Goal: Transaction & Acquisition: Purchase product/service

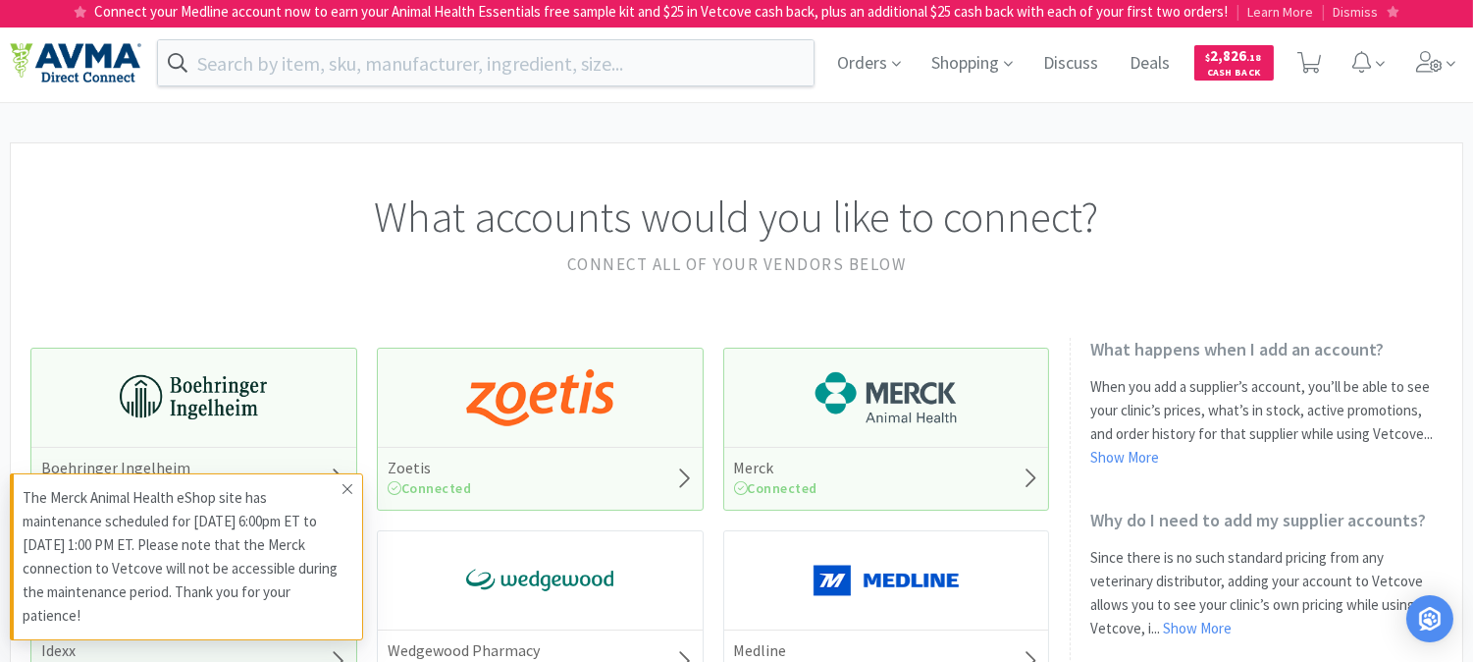
click at [347, 482] on icon at bounding box center [348, 489] width 12 height 16
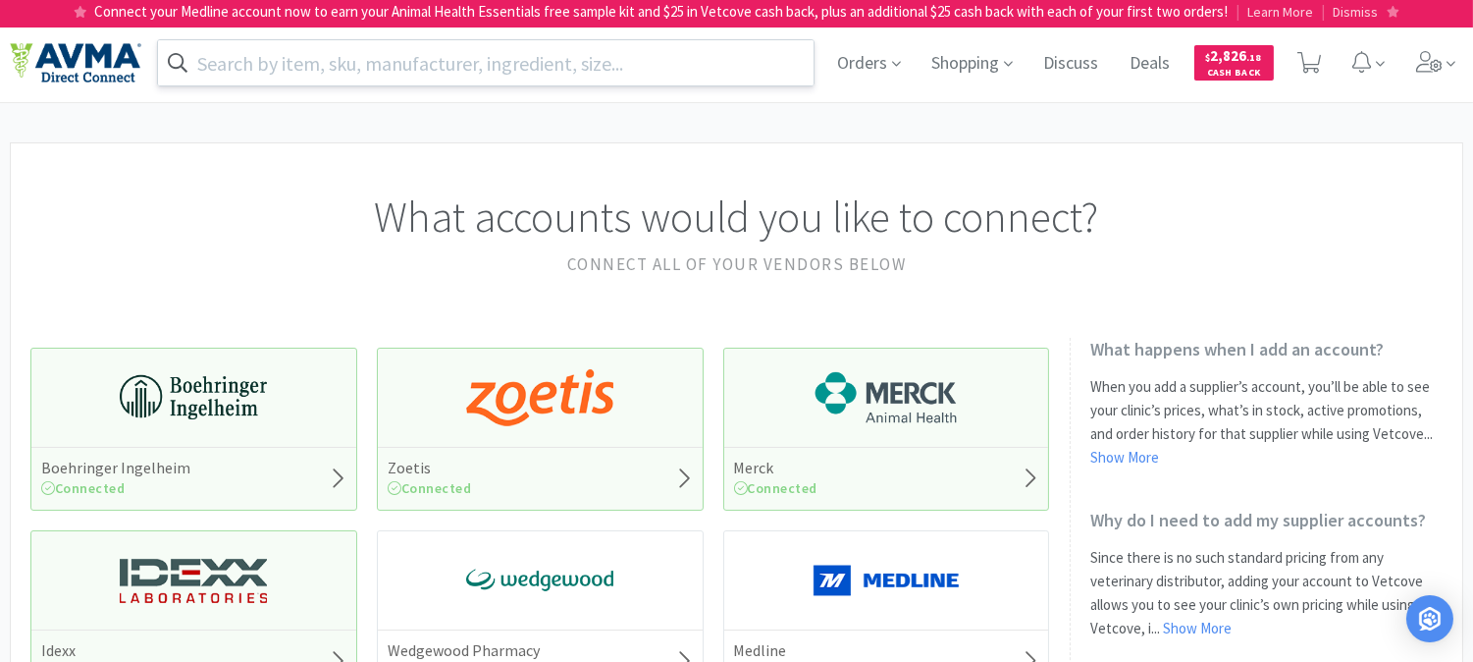
click at [255, 62] on input "text" at bounding box center [486, 62] width 656 height 45
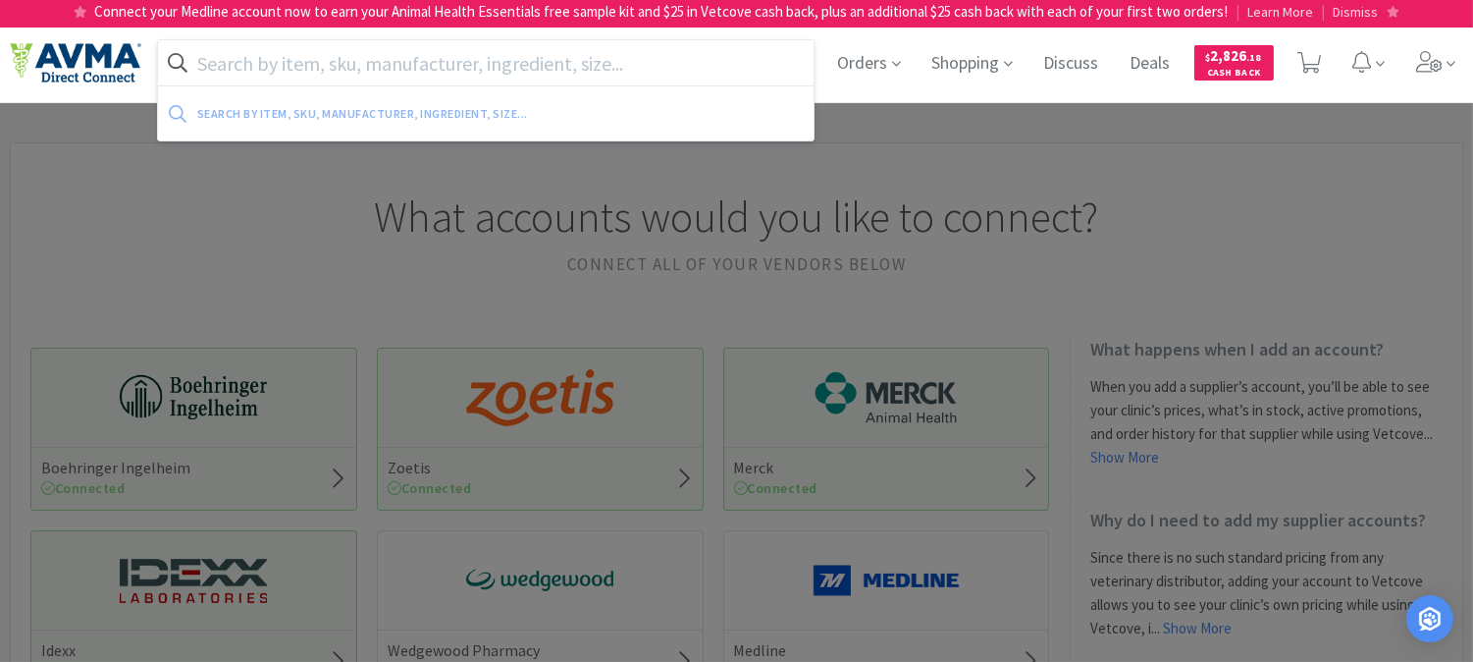
paste input "C.E.T. HEXtra Premium Chews"
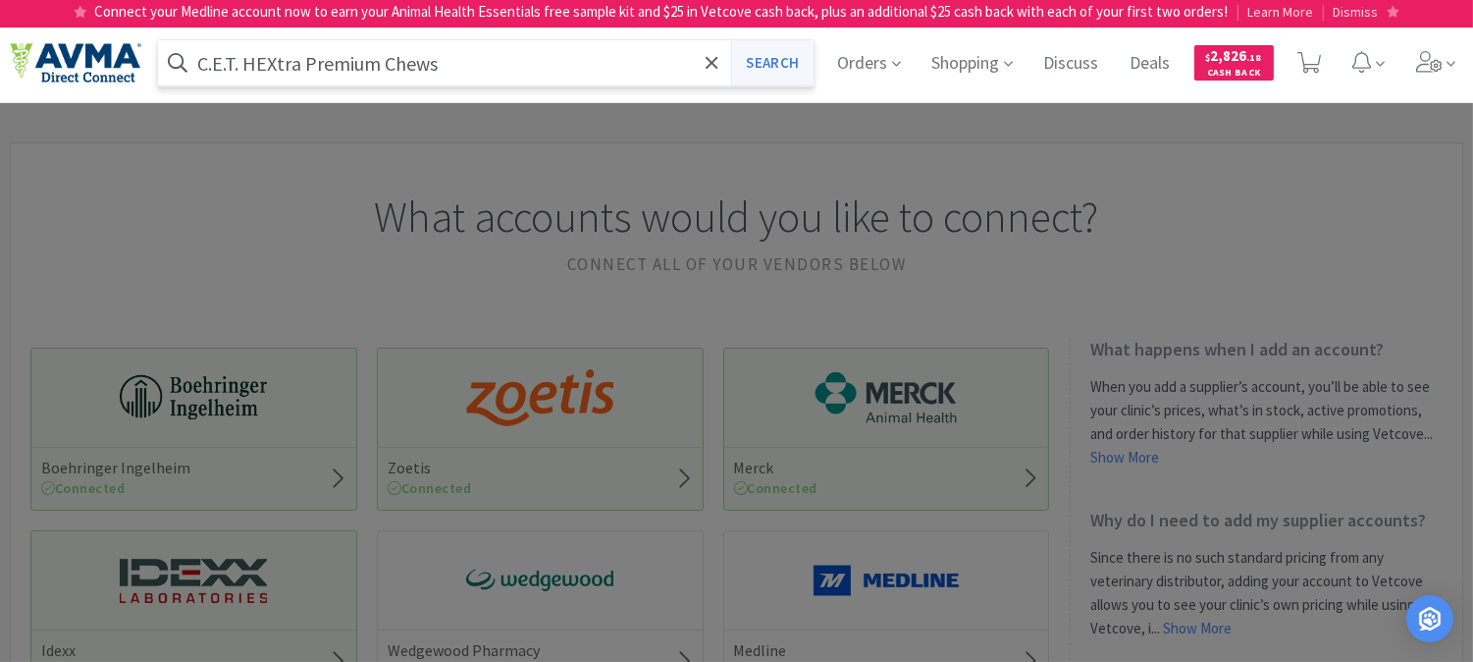
type input "C.E.T. HEXtra Premium Chews"
click at [793, 61] on button "Search" at bounding box center [771, 62] width 81 height 45
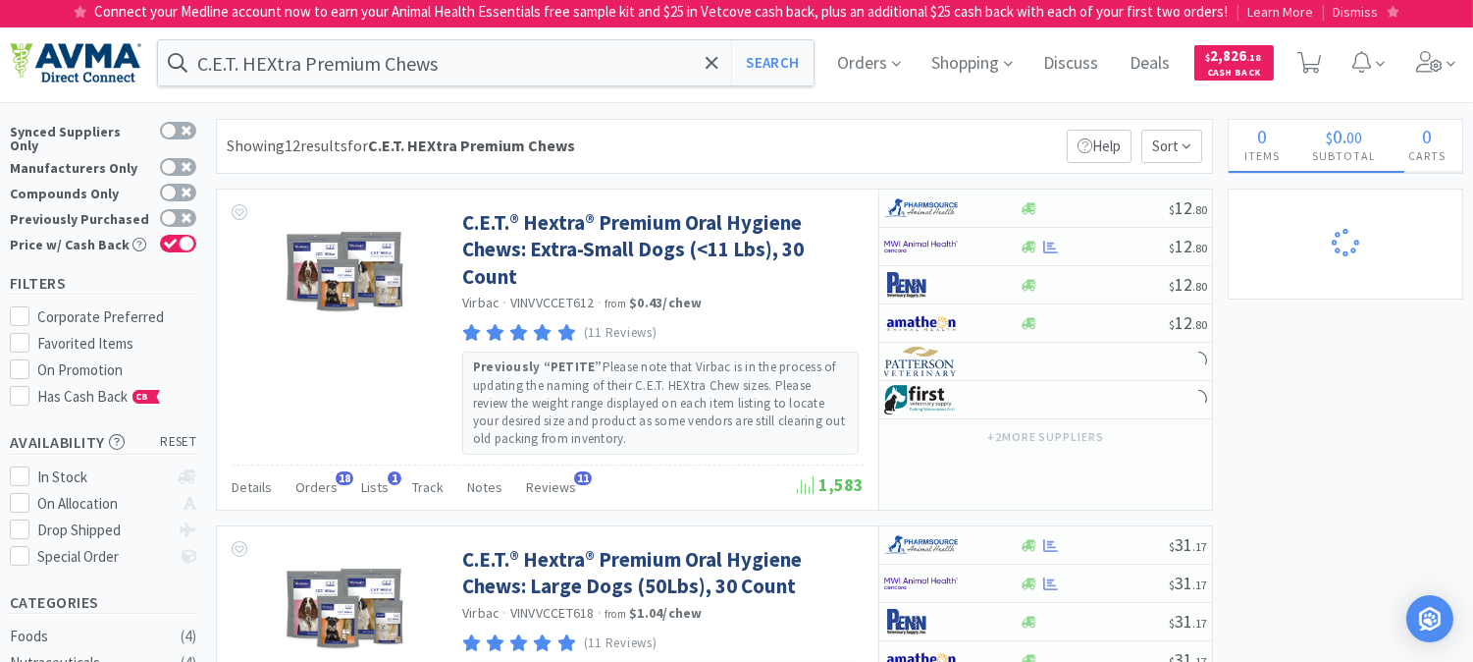
select select "3"
select select "2"
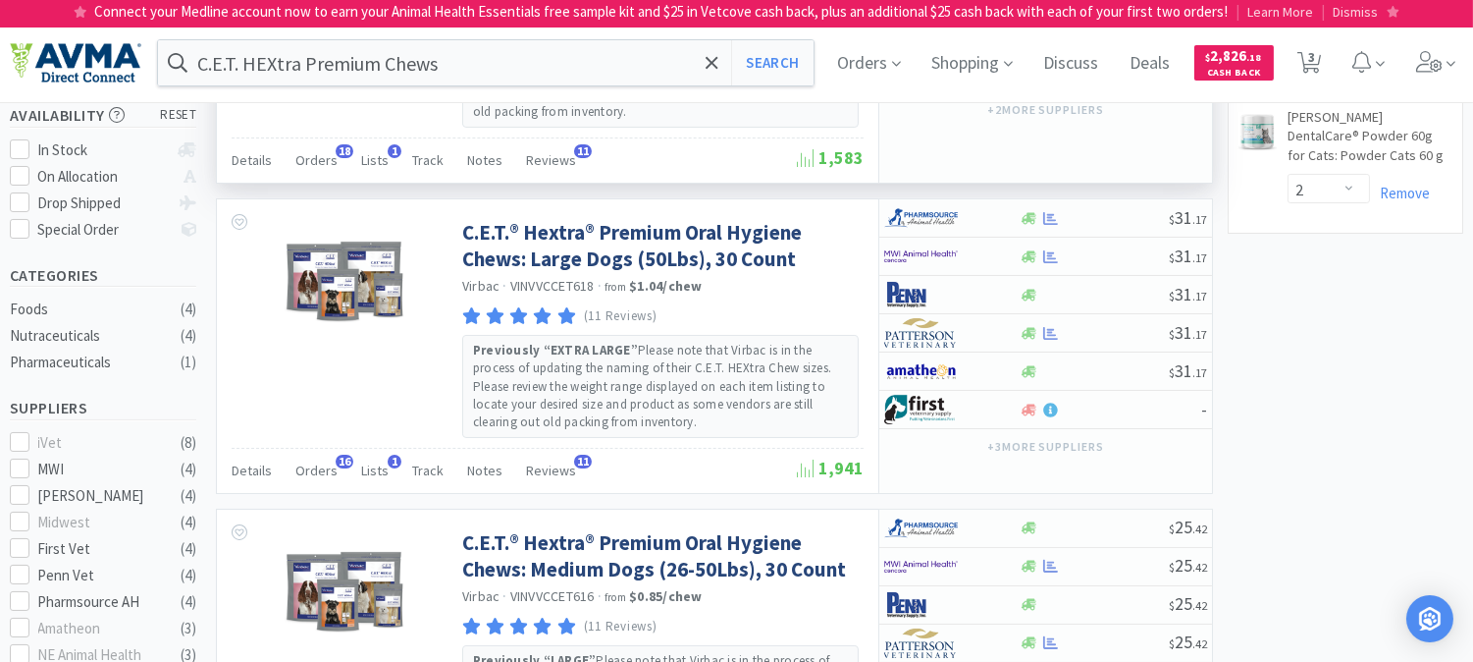
scroll to position [436, 0]
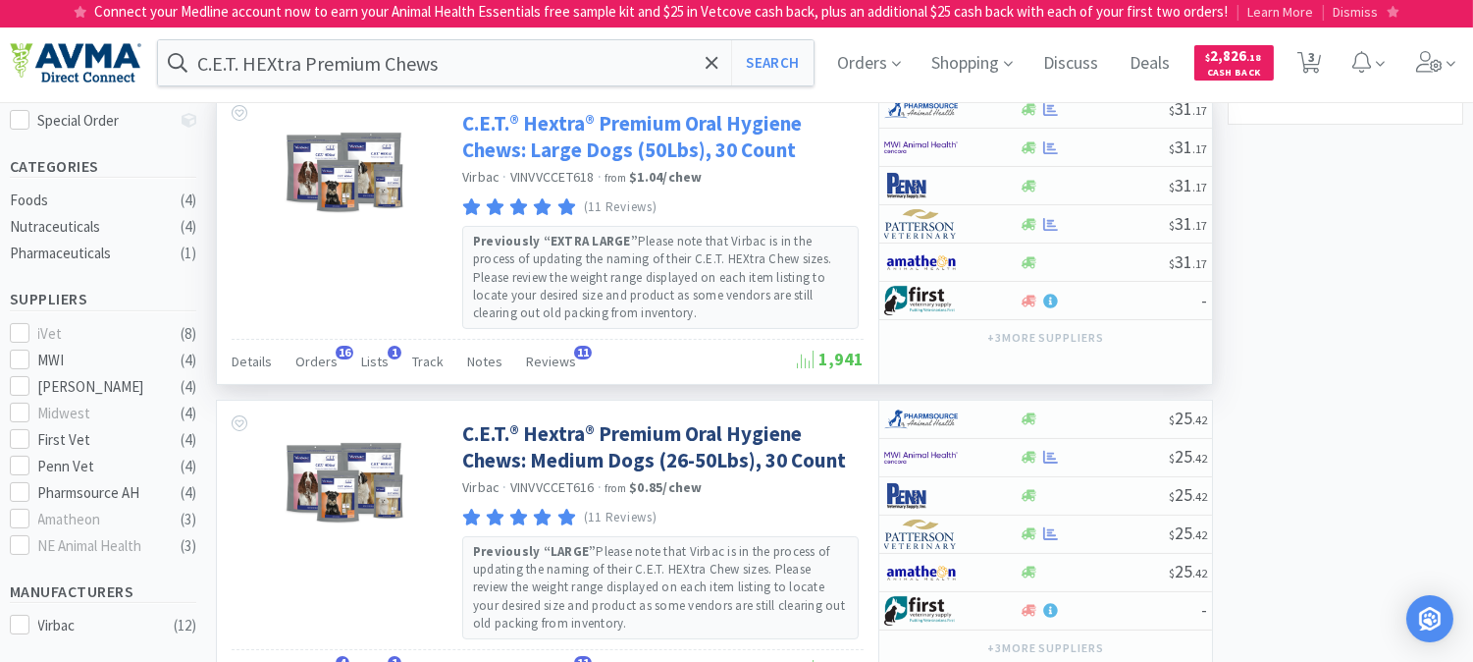
click at [654, 135] on link "C.E.T.® Hextra® Premium Oral Hygiene Chews: Large Dogs (50Lbs), 30 Count" at bounding box center [660, 137] width 397 height 54
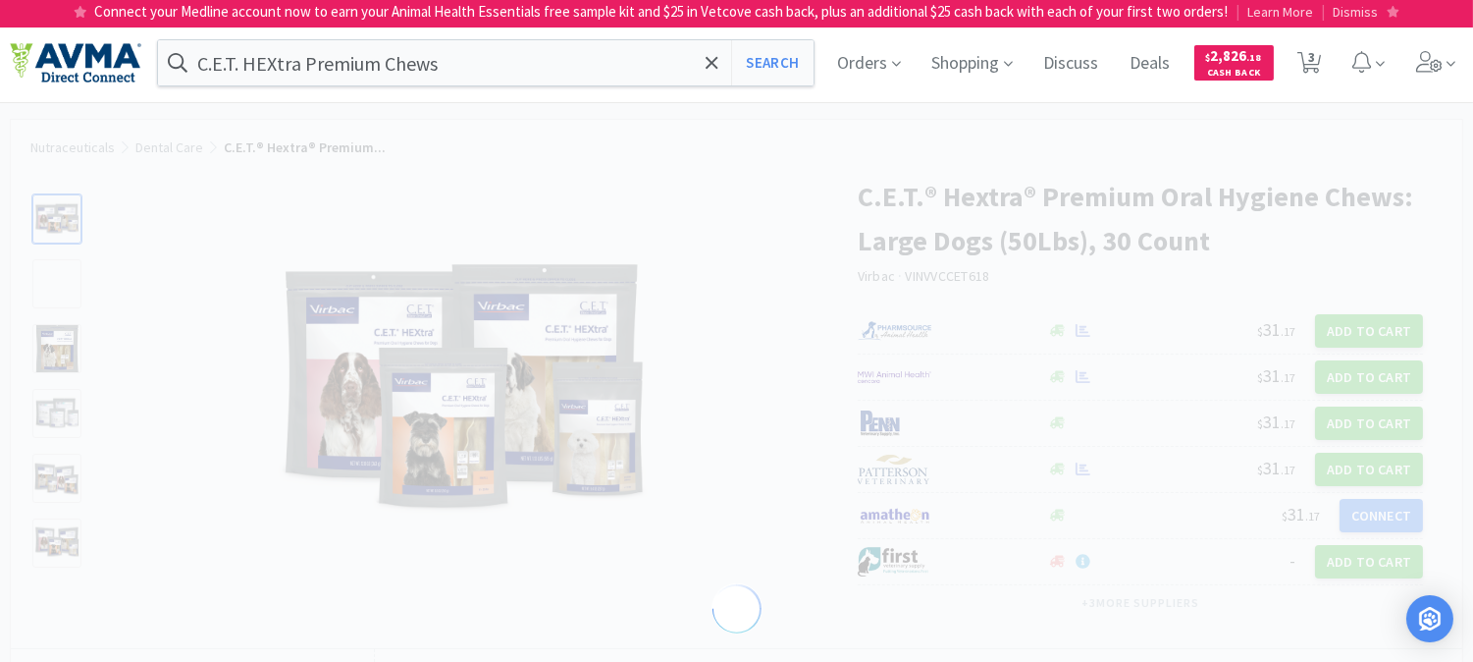
select select "85019"
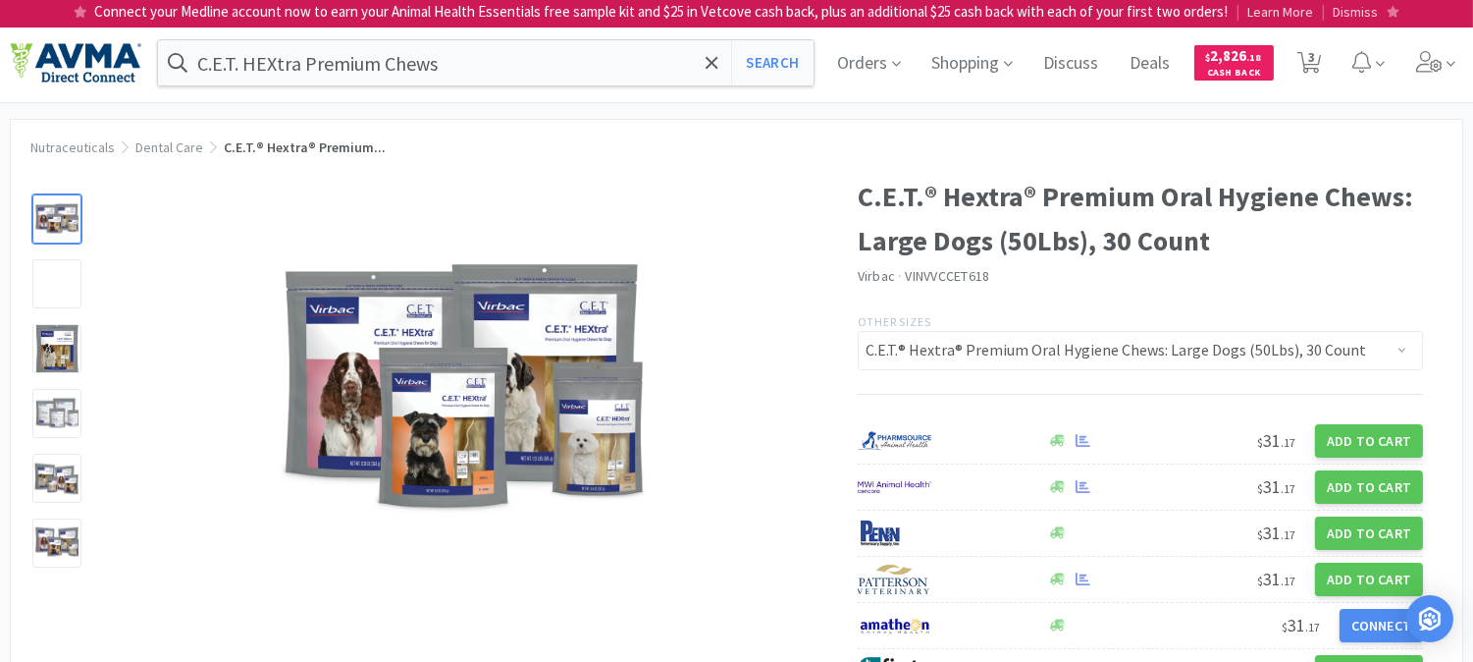
select select "3"
select select "2"
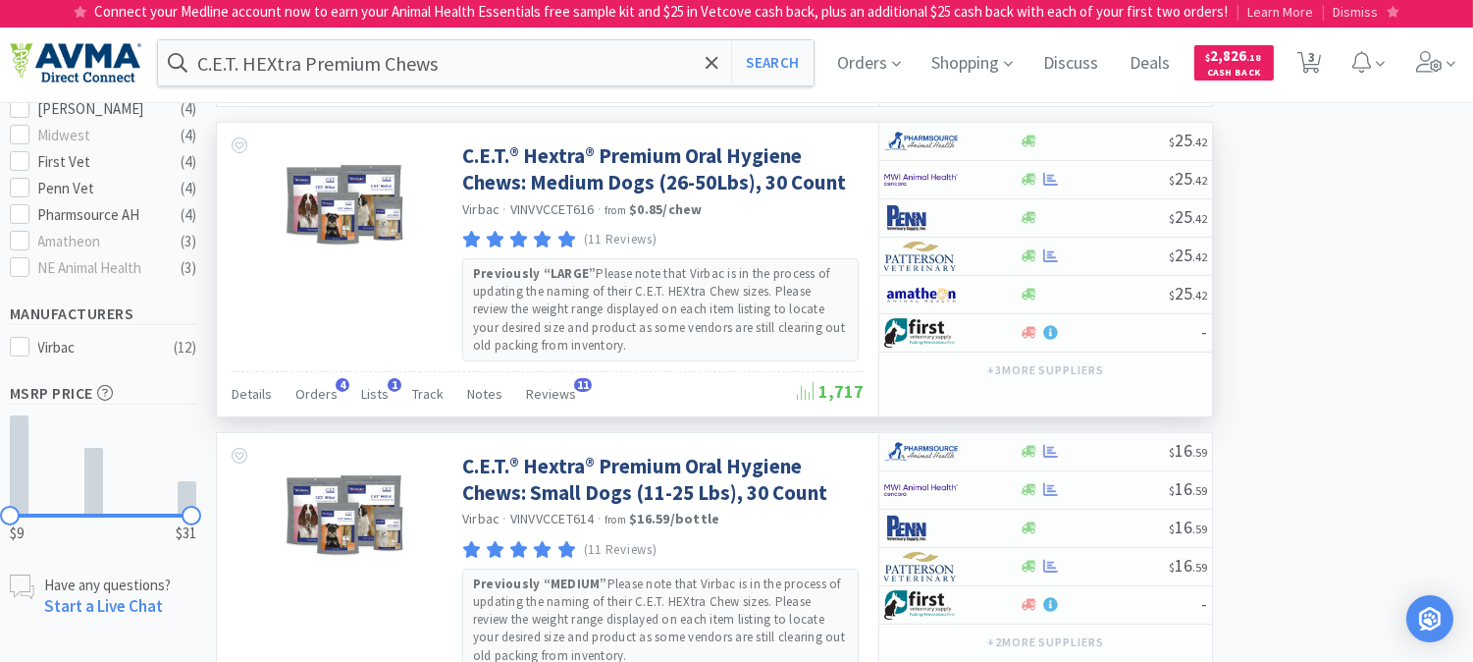
scroll to position [763, 0]
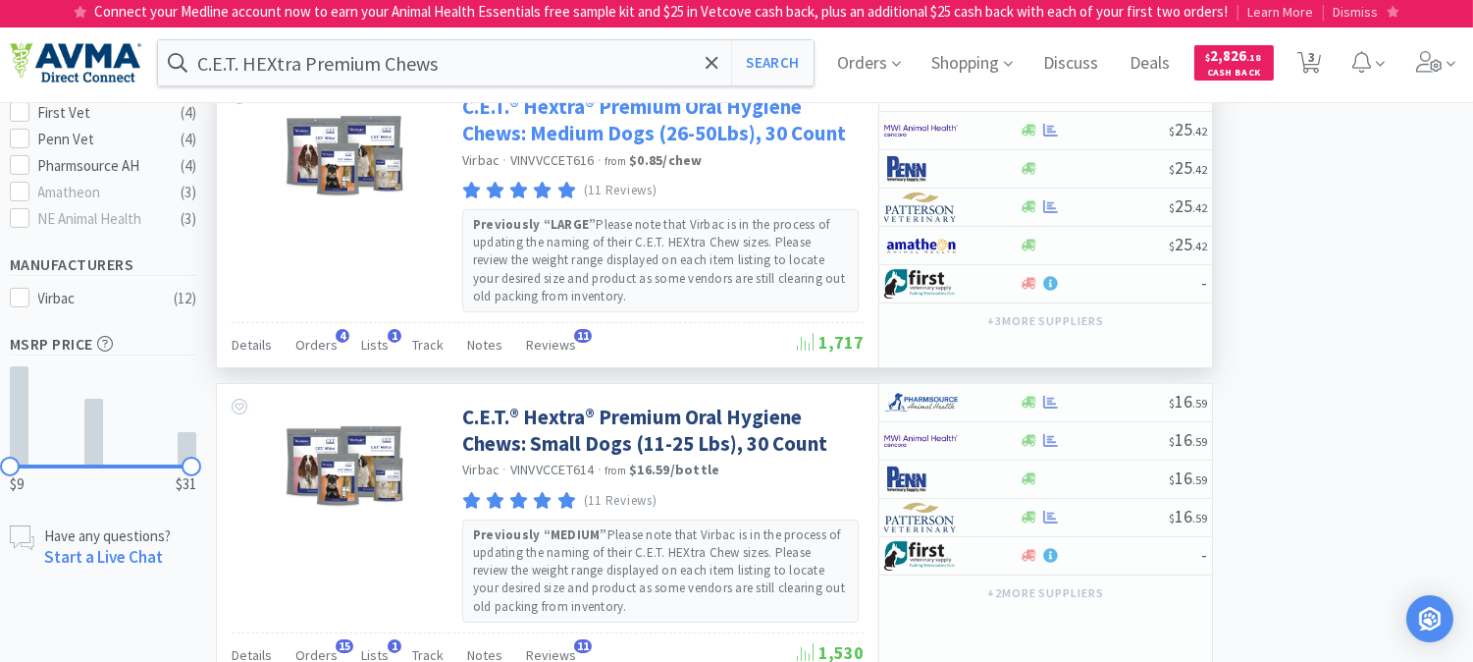
click at [665, 133] on link "C.E.T.® Hextra® Premium Oral Hygiene Chews: Medium Dogs (26-50Lbs), 30 Count" at bounding box center [660, 120] width 397 height 54
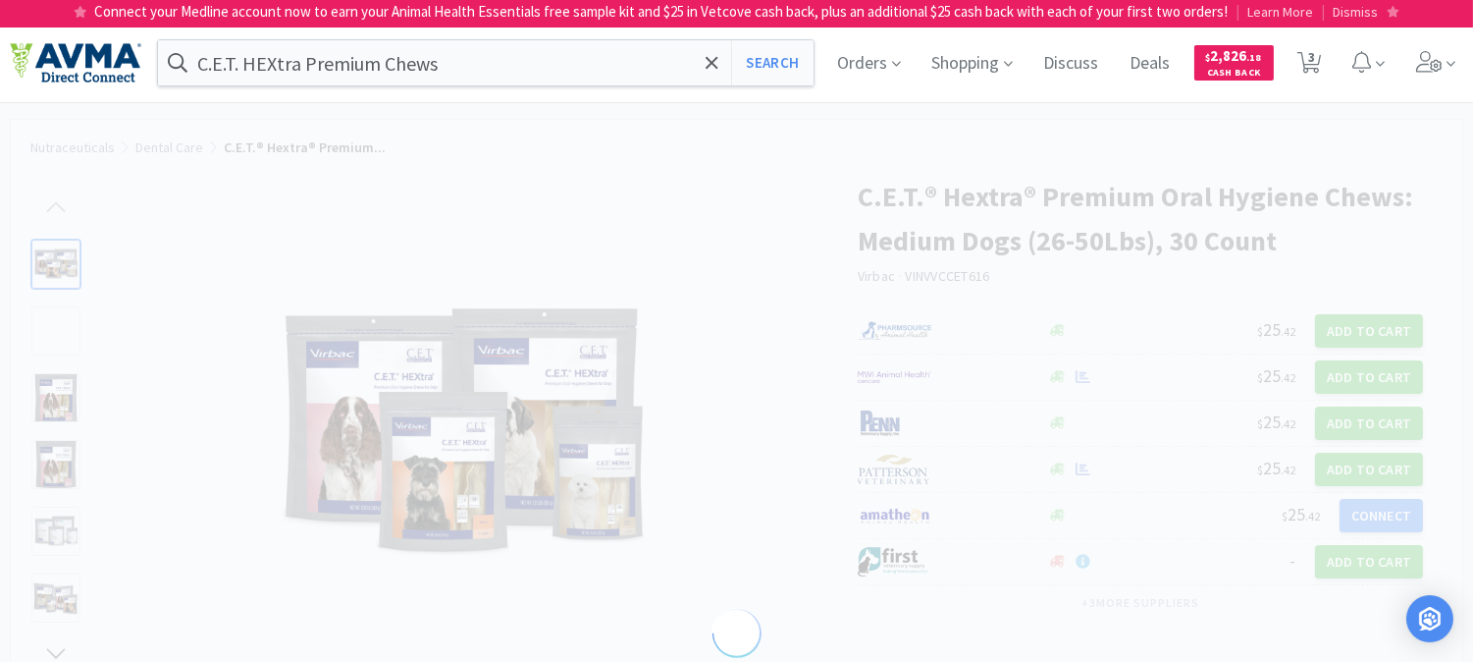
select select "86202"
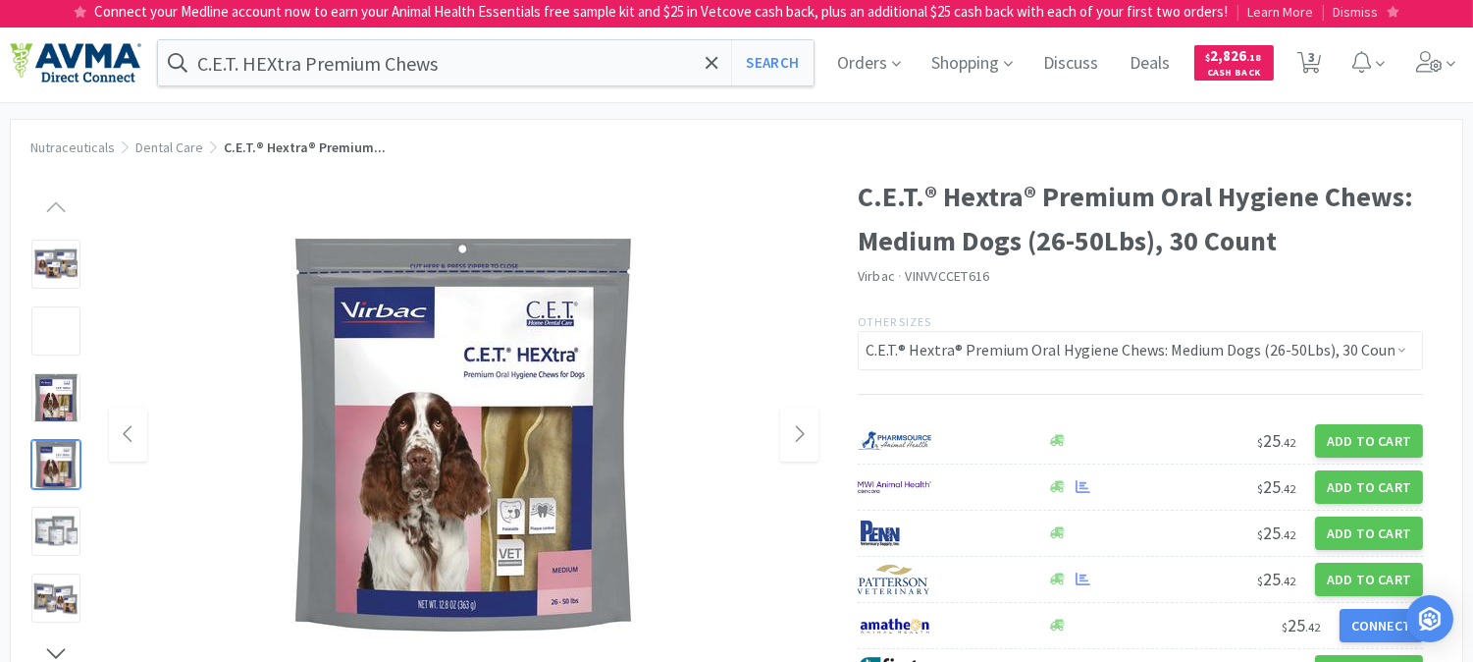
click at [390, 454] on img at bounding box center [463, 435] width 393 height 393
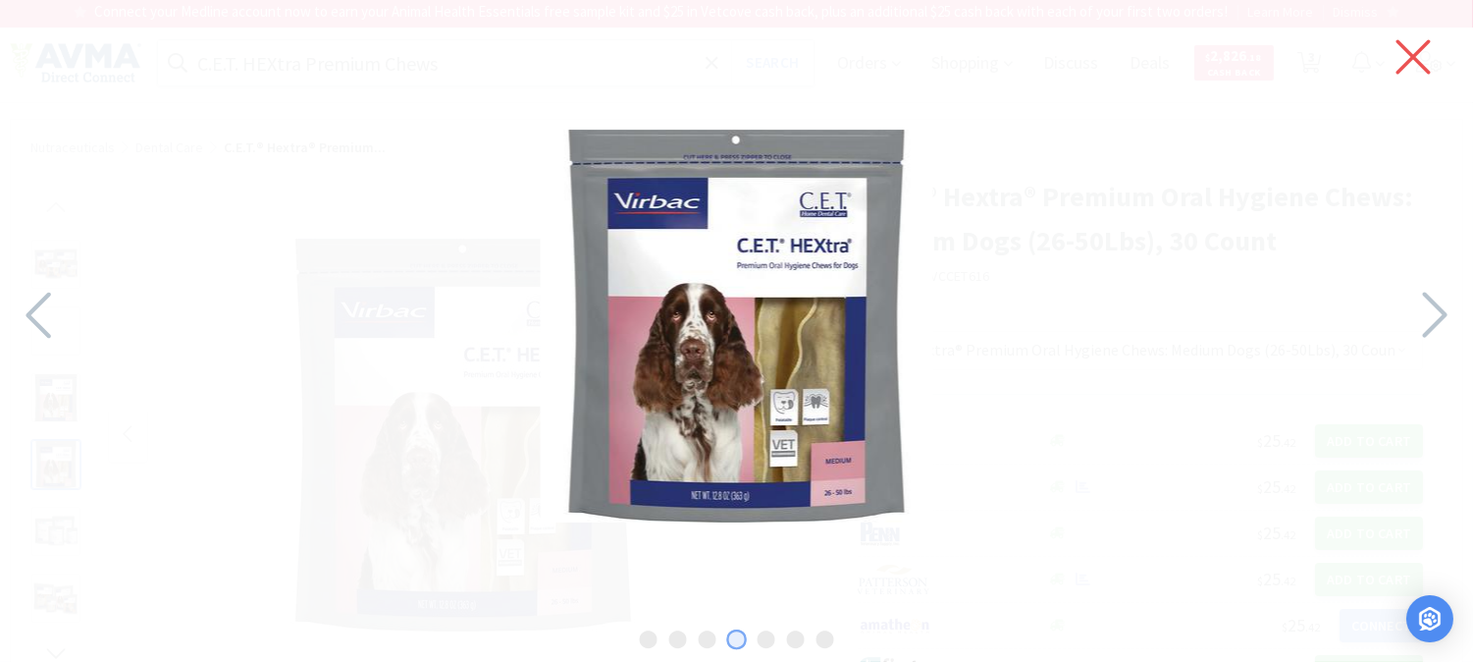
click at [1417, 53] on icon at bounding box center [1414, 57] width 34 height 34
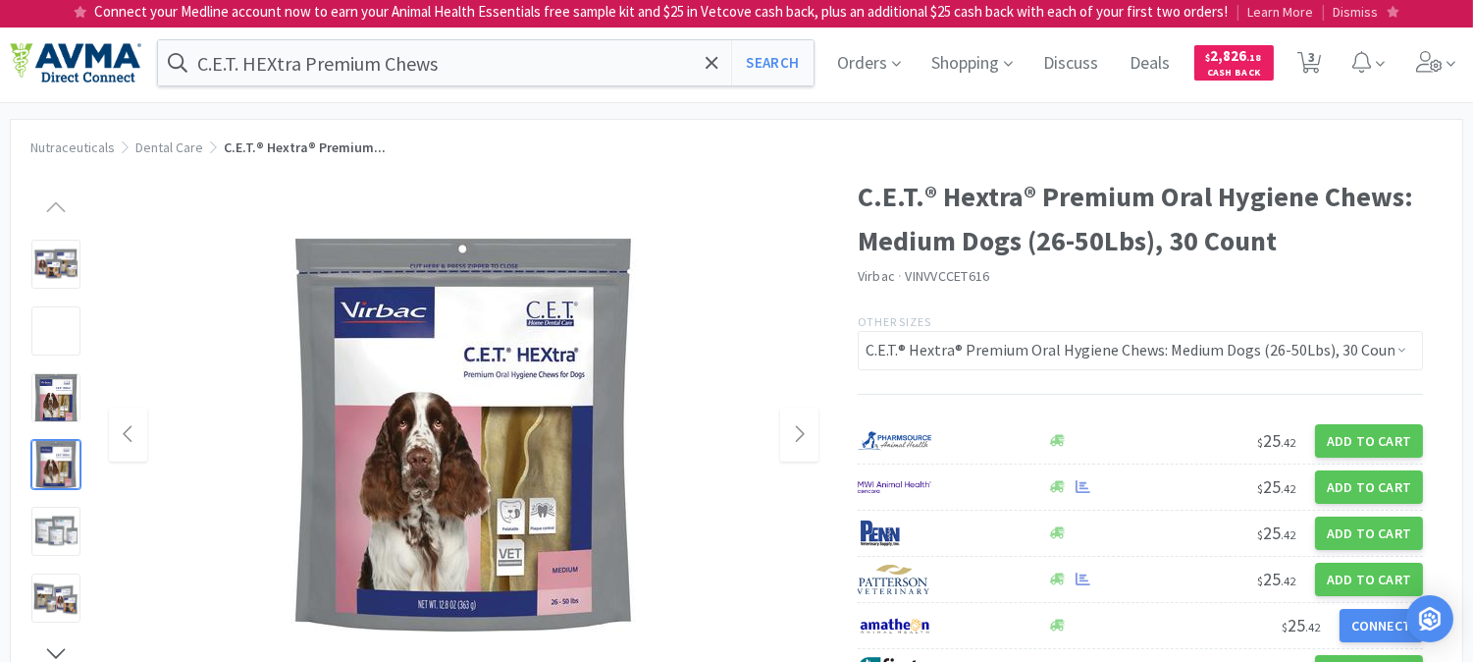
scroll to position [763, 0]
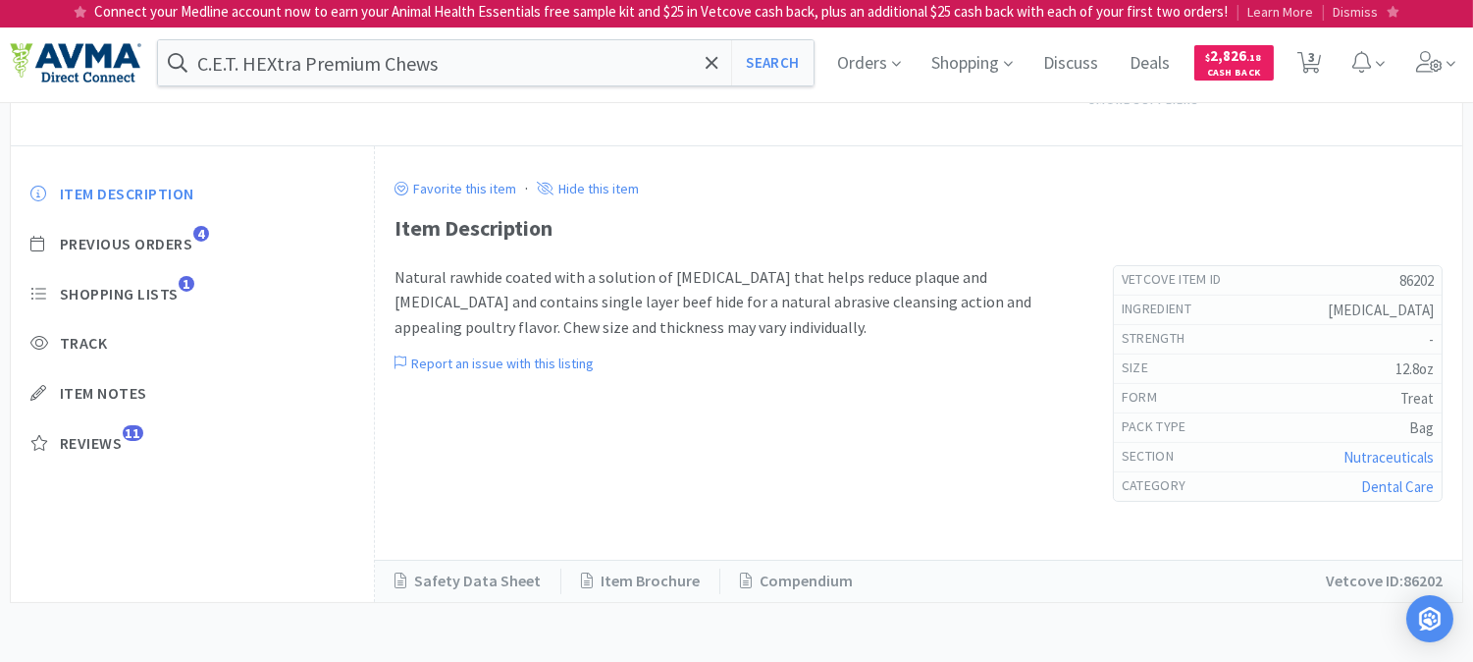
select select "3"
select select "2"
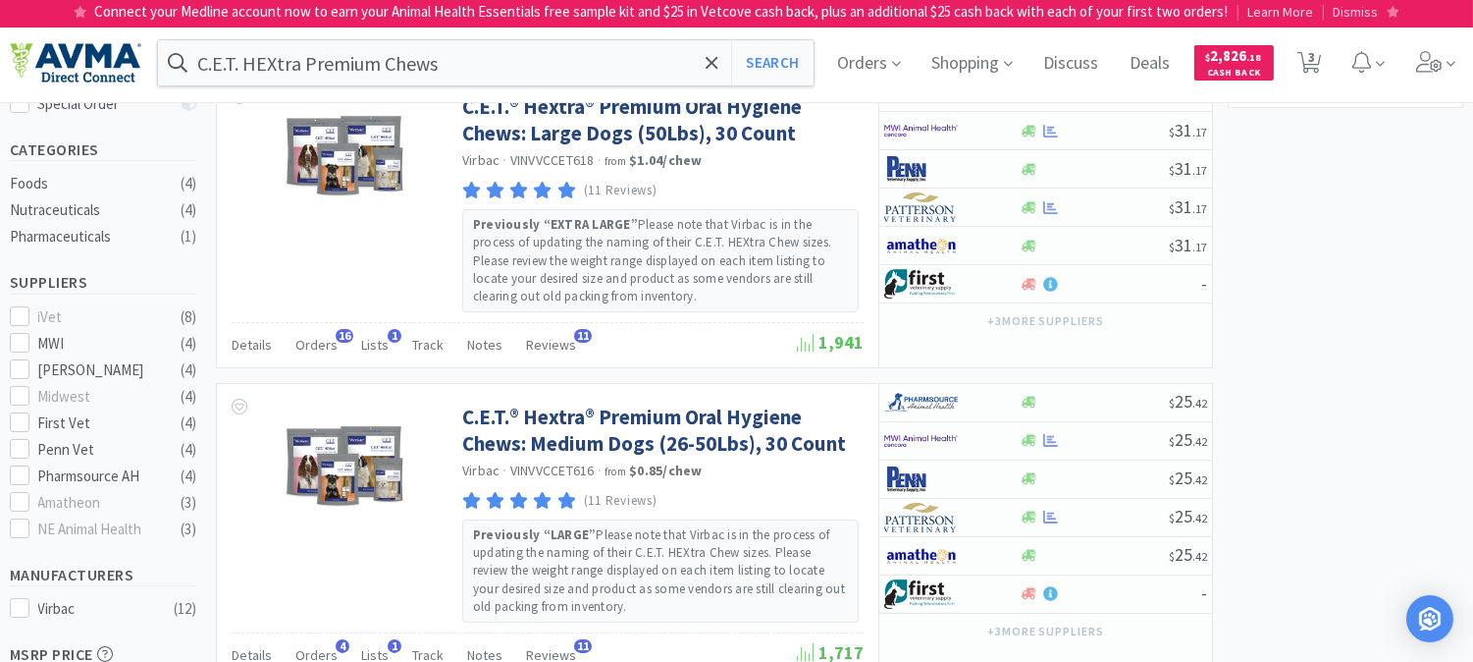
scroll to position [327, 0]
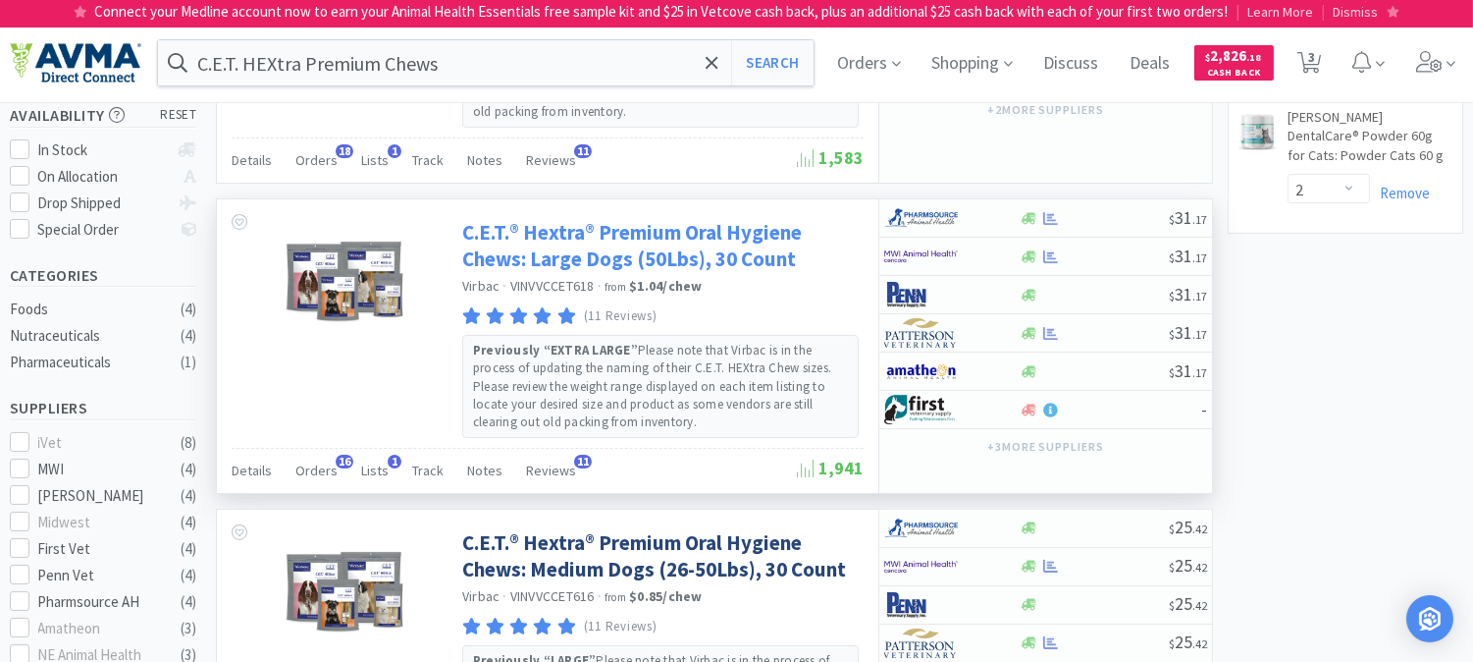
click at [601, 239] on link "C.E.T.® Hextra® Premium Oral Hygiene Chews: Large Dogs (50Lbs), 30 Count" at bounding box center [660, 246] width 397 height 54
select select "85019"
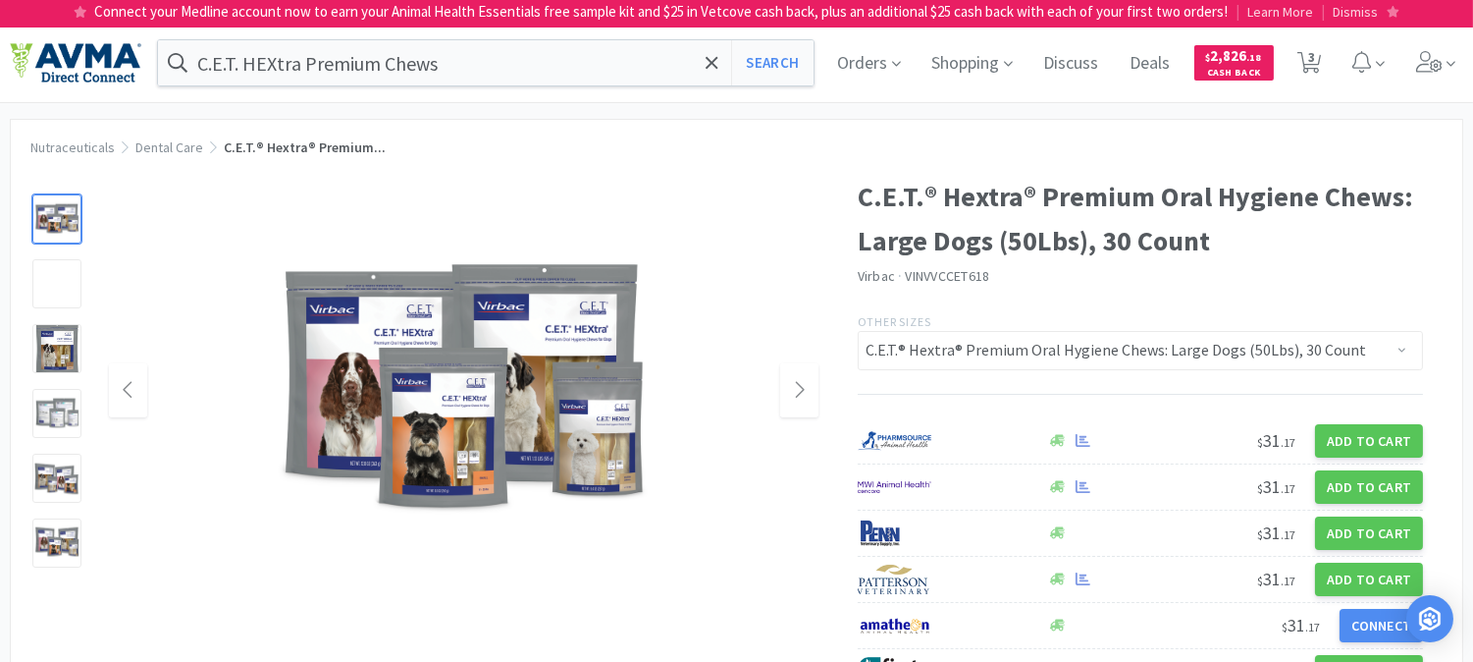
click at [546, 328] on img at bounding box center [463, 390] width 393 height 393
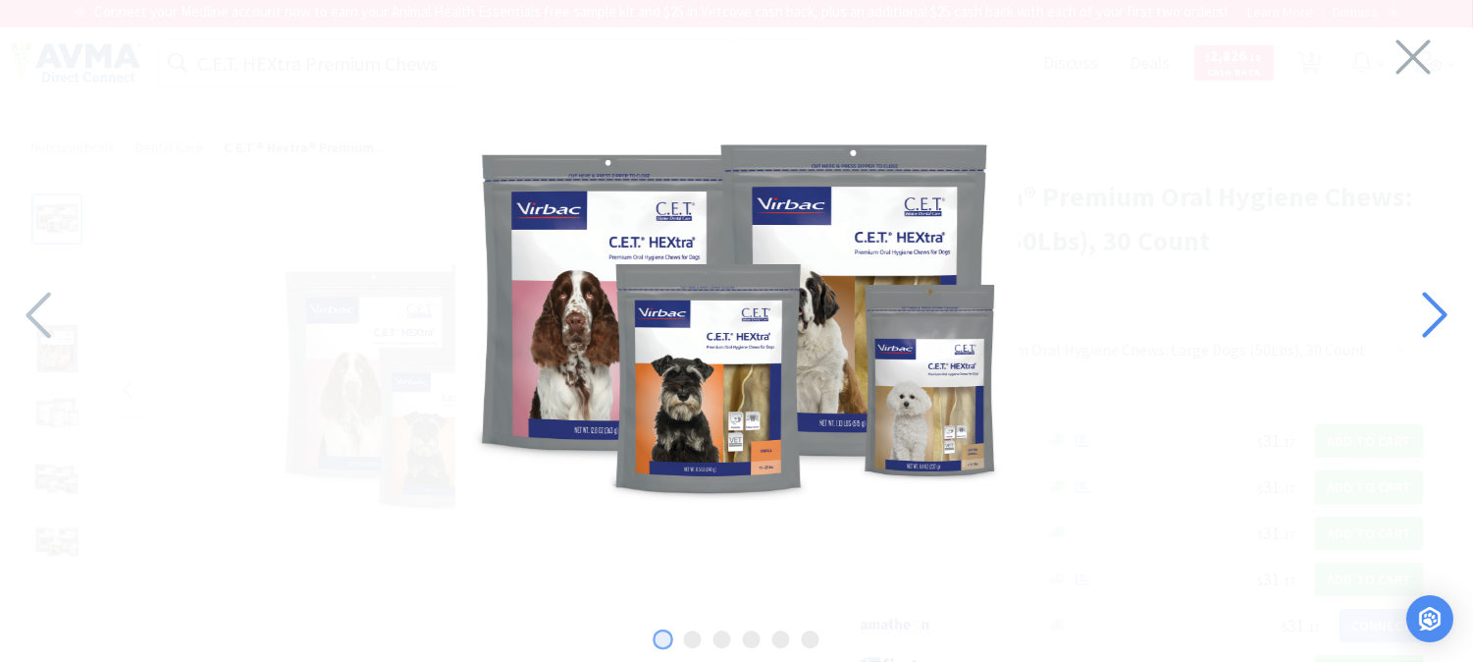
click at [1426, 307] on icon at bounding box center [1433, 315] width 42 height 67
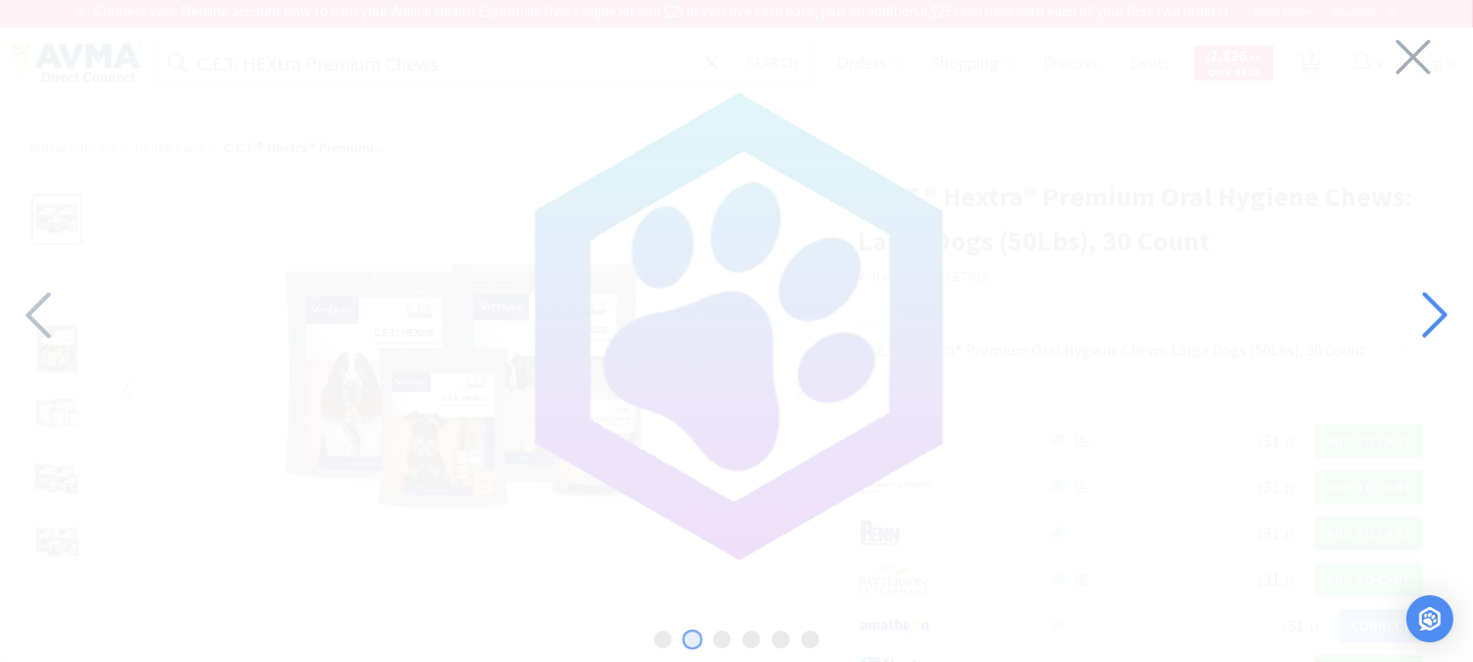
click at [1426, 307] on icon at bounding box center [1433, 315] width 42 height 67
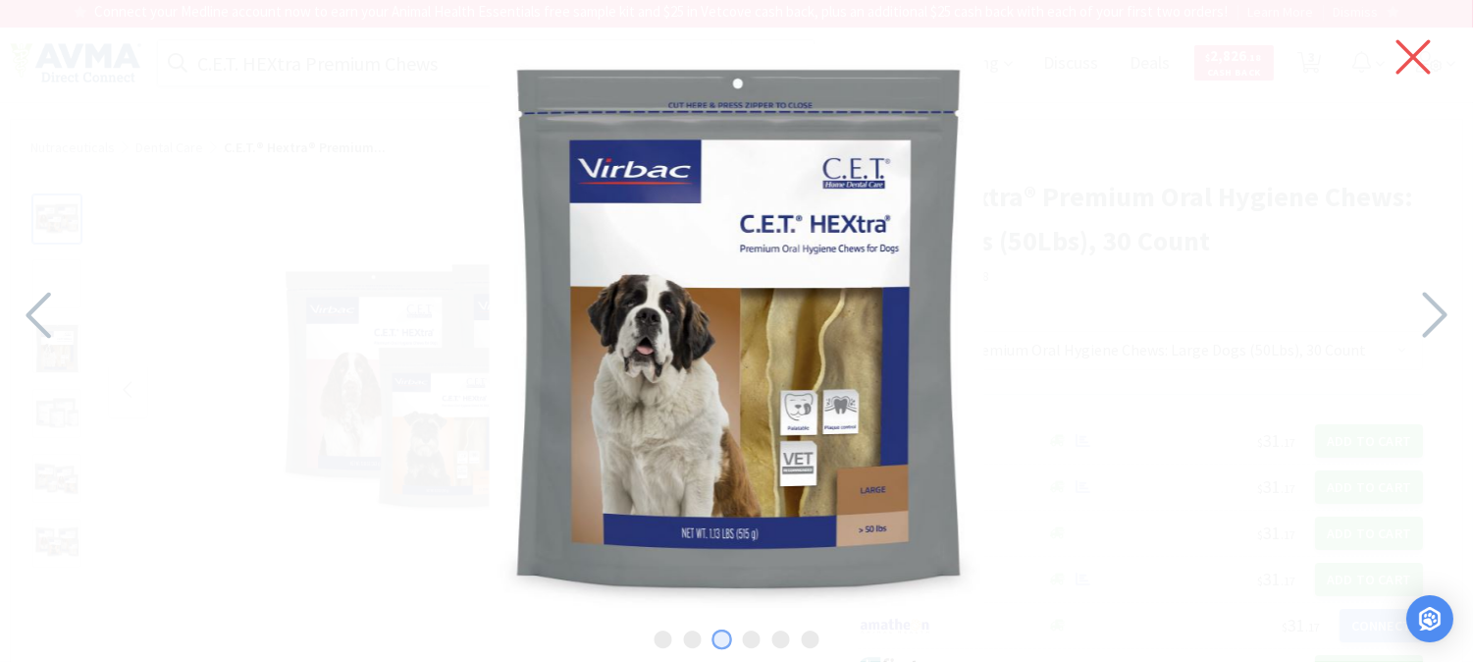
click at [1410, 53] on icon at bounding box center [1414, 57] width 34 height 34
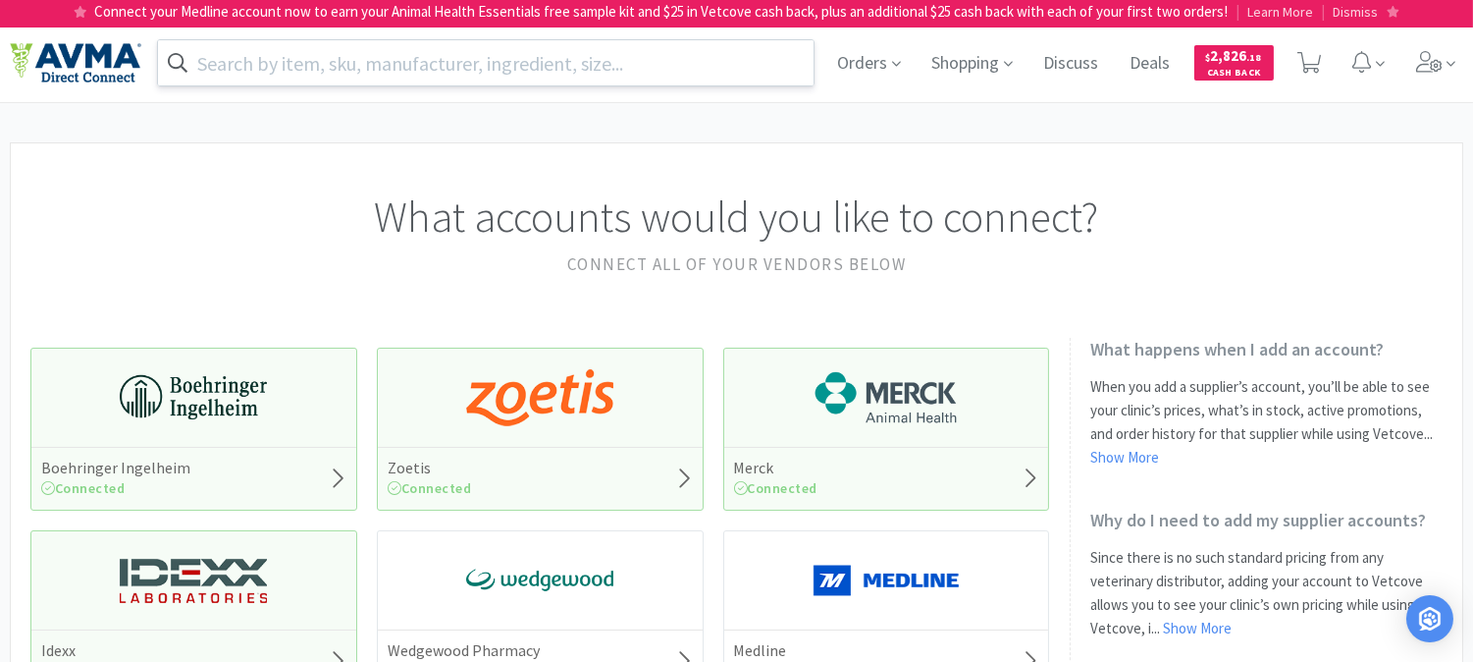
click at [365, 59] on input "text" at bounding box center [486, 62] width 656 height 45
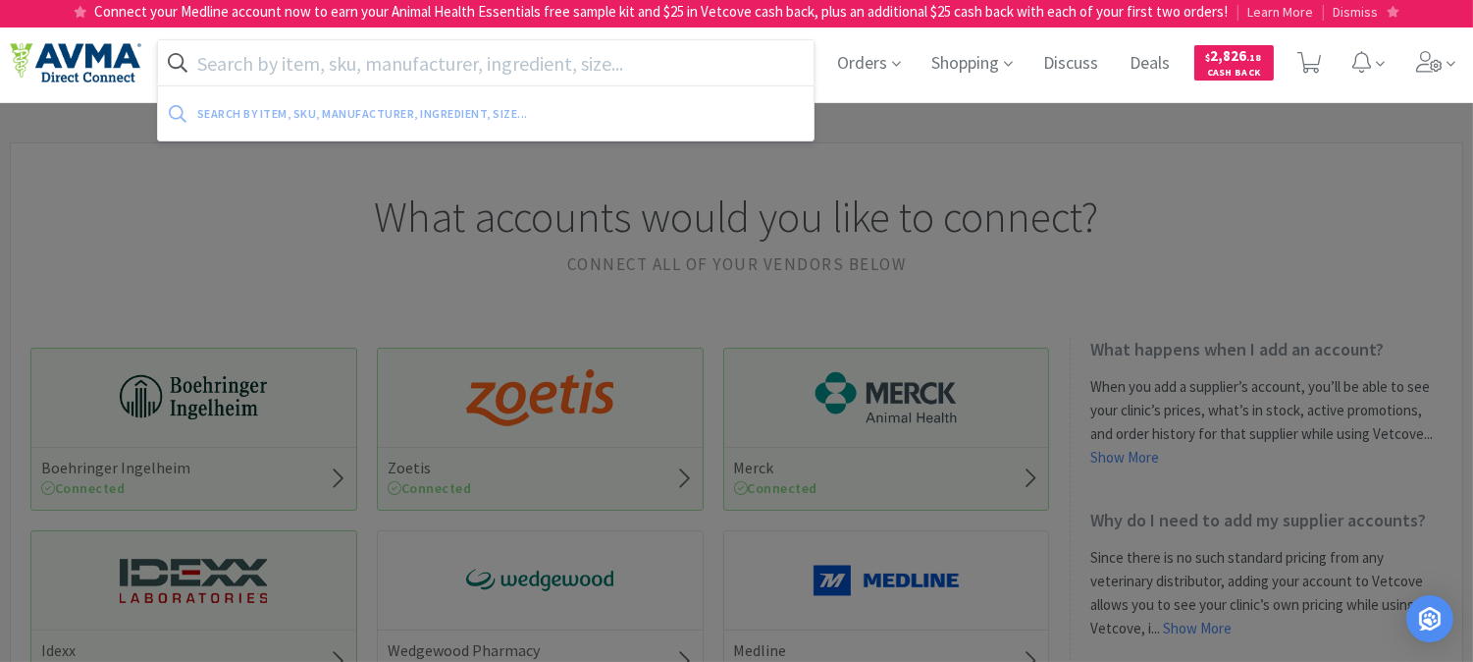
paste input "072374"
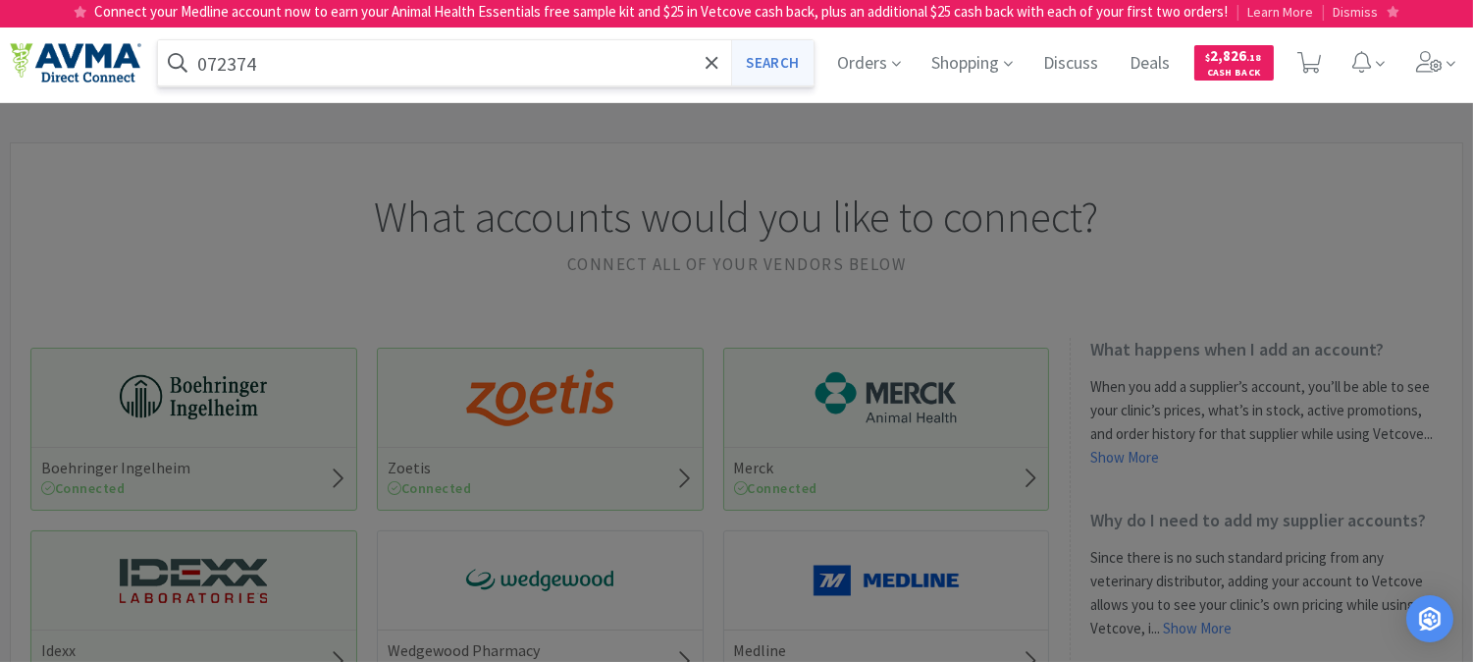
type input "072374"
click at [750, 60] on button "Search" at bounding box center [771, 62] width 81 height 45
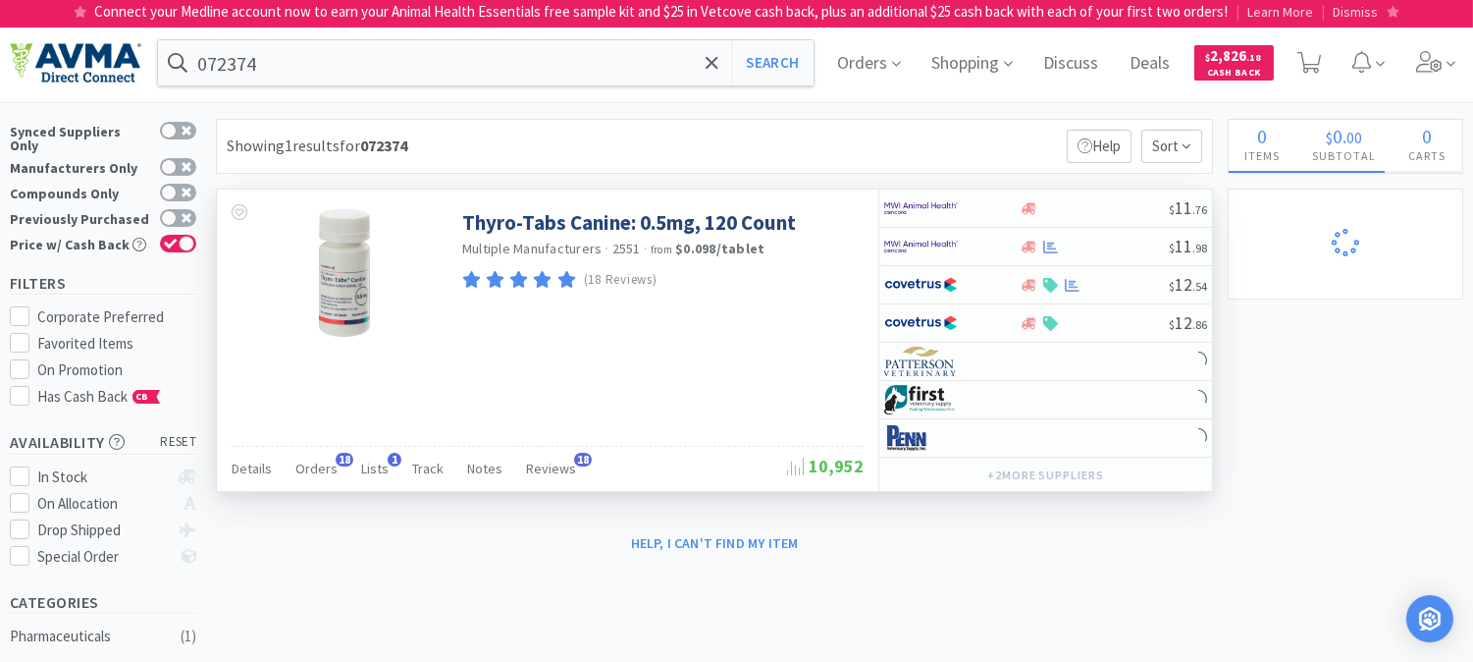
select select "3"
select select "2"
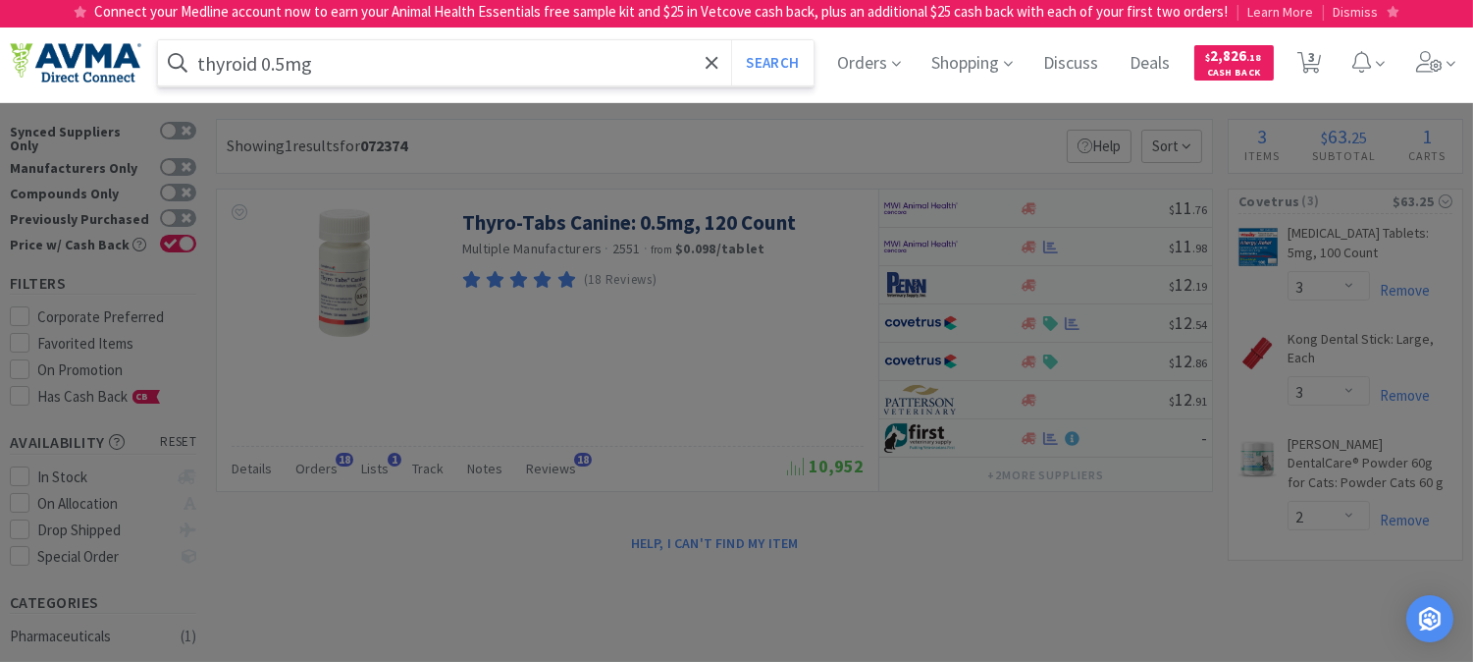
type input "thyroid 0.5mg"
click at [731, 40] on button "Search" at bounding box center [771, 62] width 81 height 45
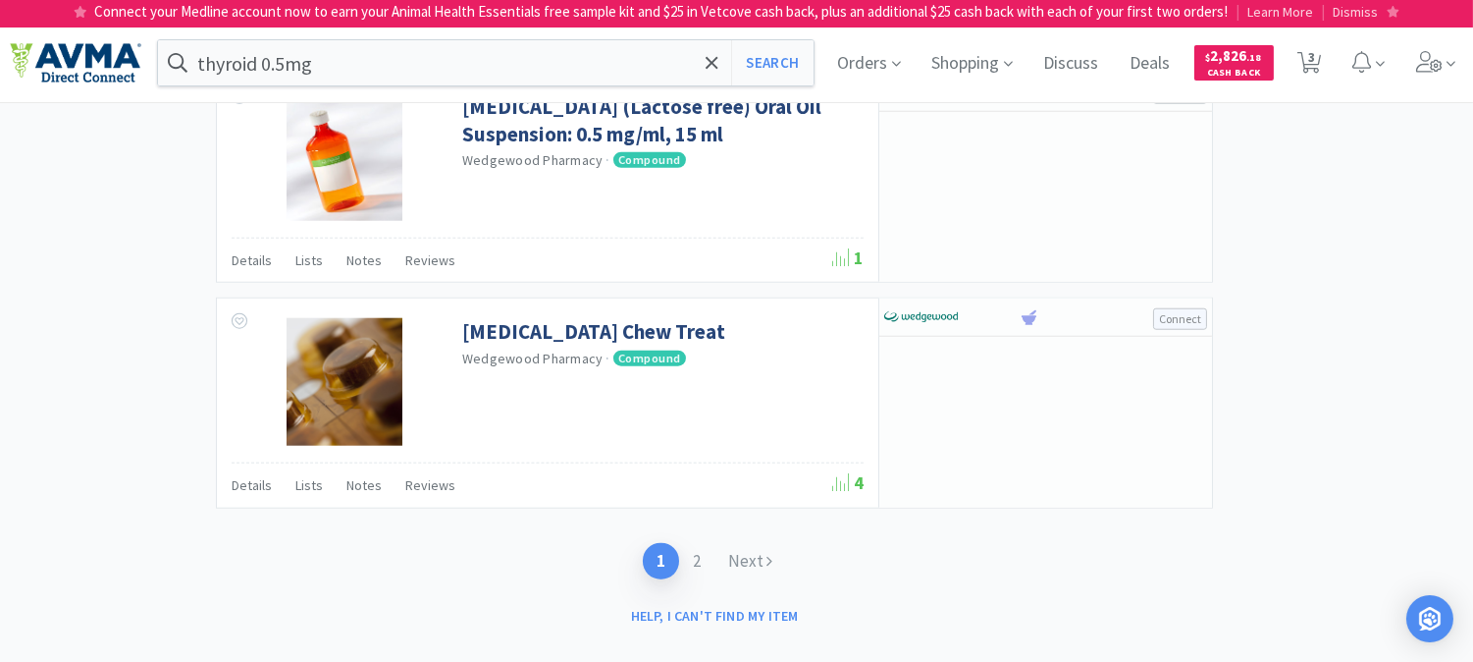
scroll to position [3584, 0]
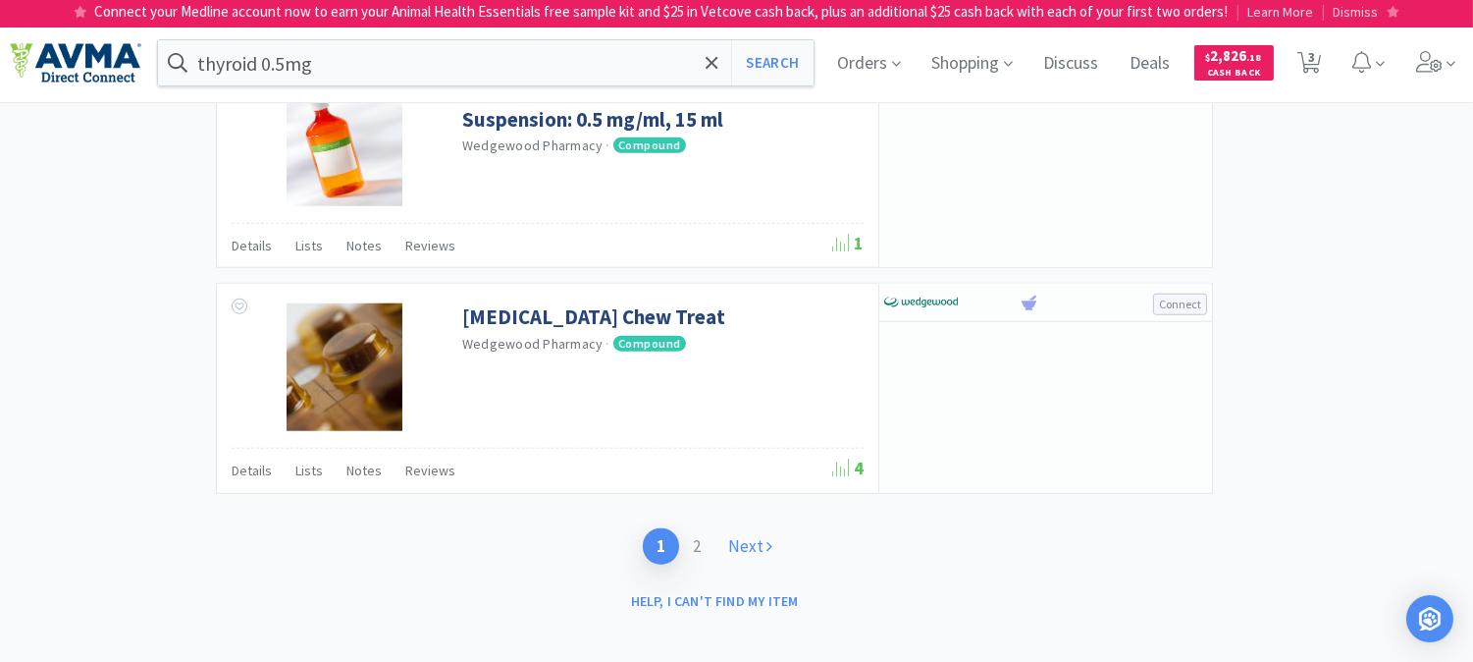
click at [751, 534] on link "Next" at bounding box center [751, 546] width 72 height 36
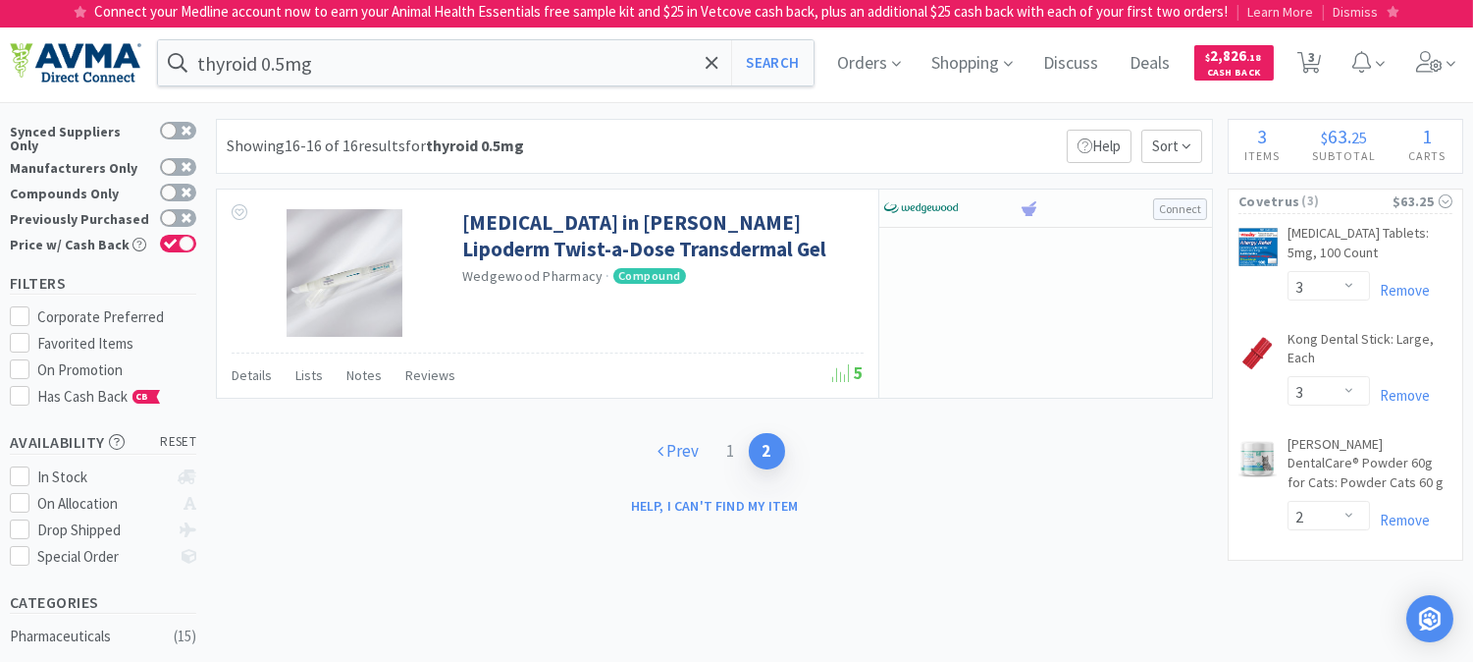
click at [691, 452] on link "Prev" at bounding box center [679, 451] width 69 height 36
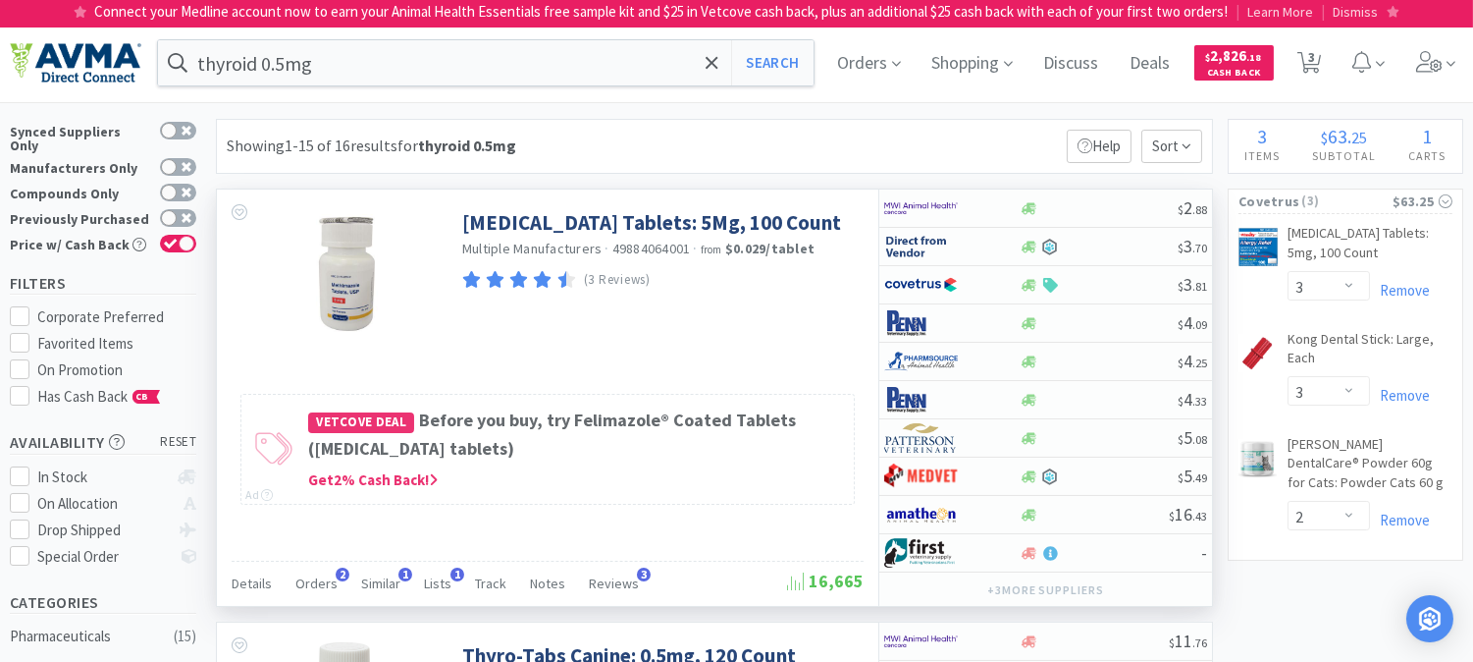
click at [518, 352] on div "[MEDICAL_DATA] Tablets: 5Mg, 100 Count Multiple Manufacturers · 49884064001 · f…" at bounding box center [548, 270] width 662 height 163
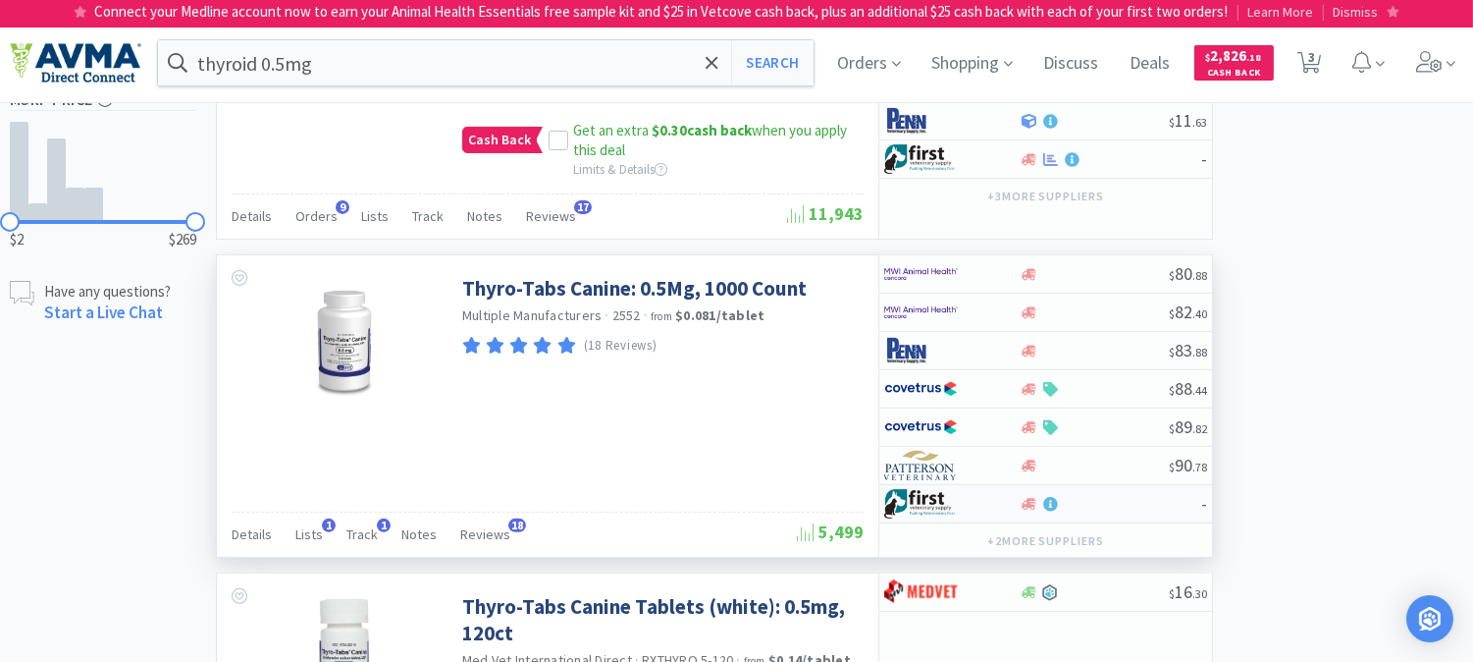
scroll to position [1308, 0]
